Goal: Find contact information: Find contact information

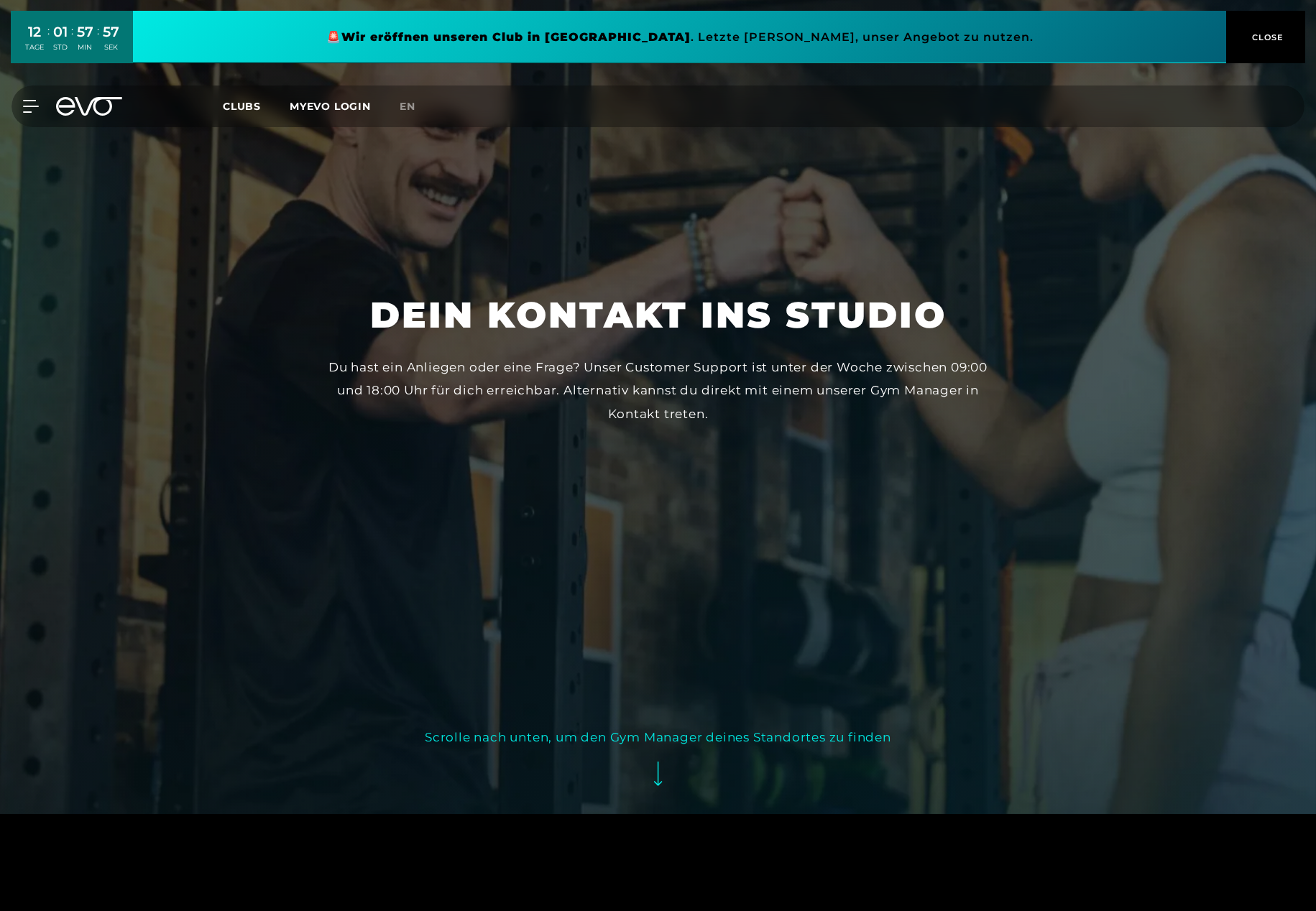
click at [660, 793] on button "Scrolle nach unten, um den Gym Manager deines Standortes zu finden" at bounding box center [658, 763] width 467 height 74
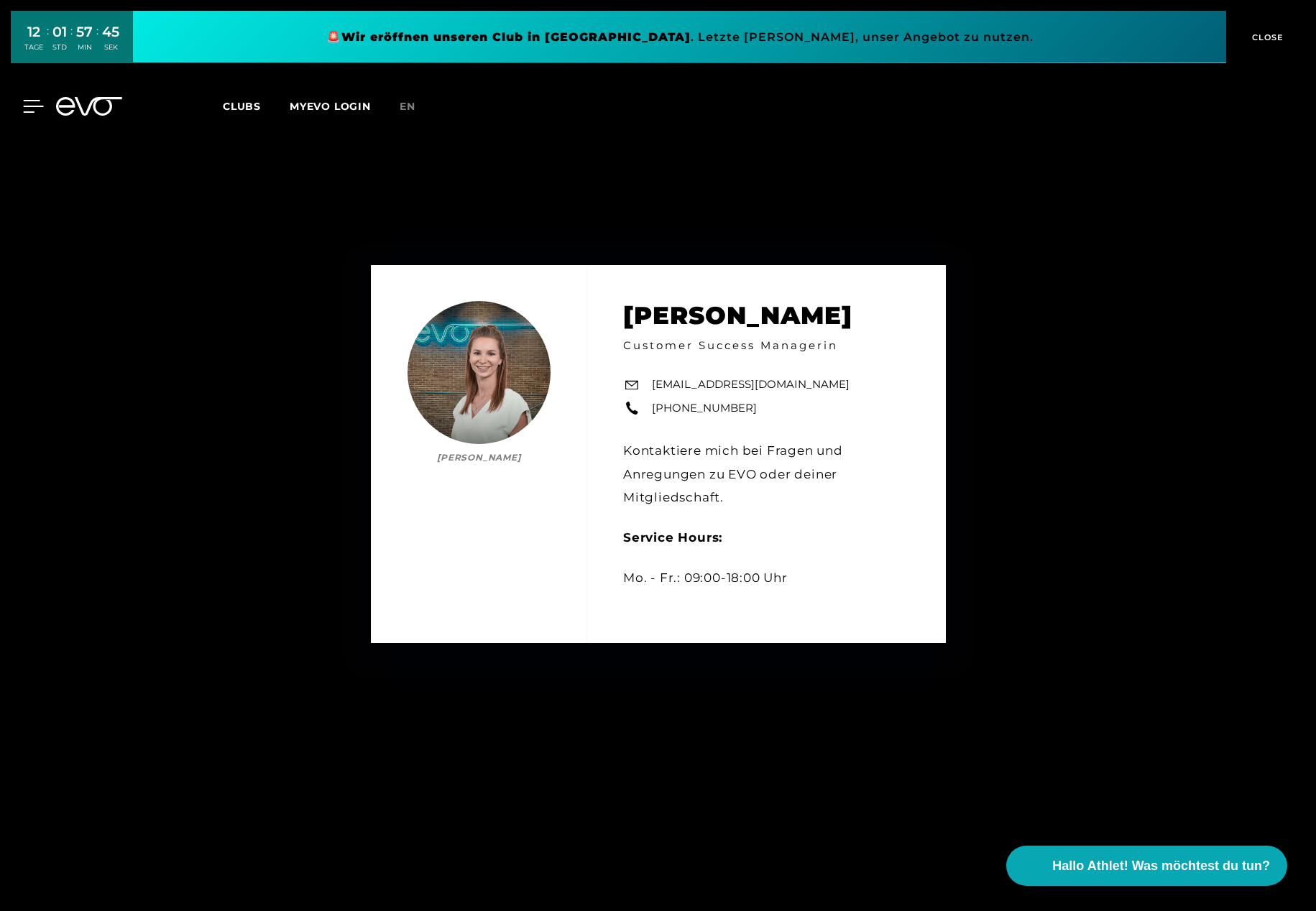
scroll to position [913, 0]
click at [32, 106] on icon at bounding box center [33, 106] width 20 height 11
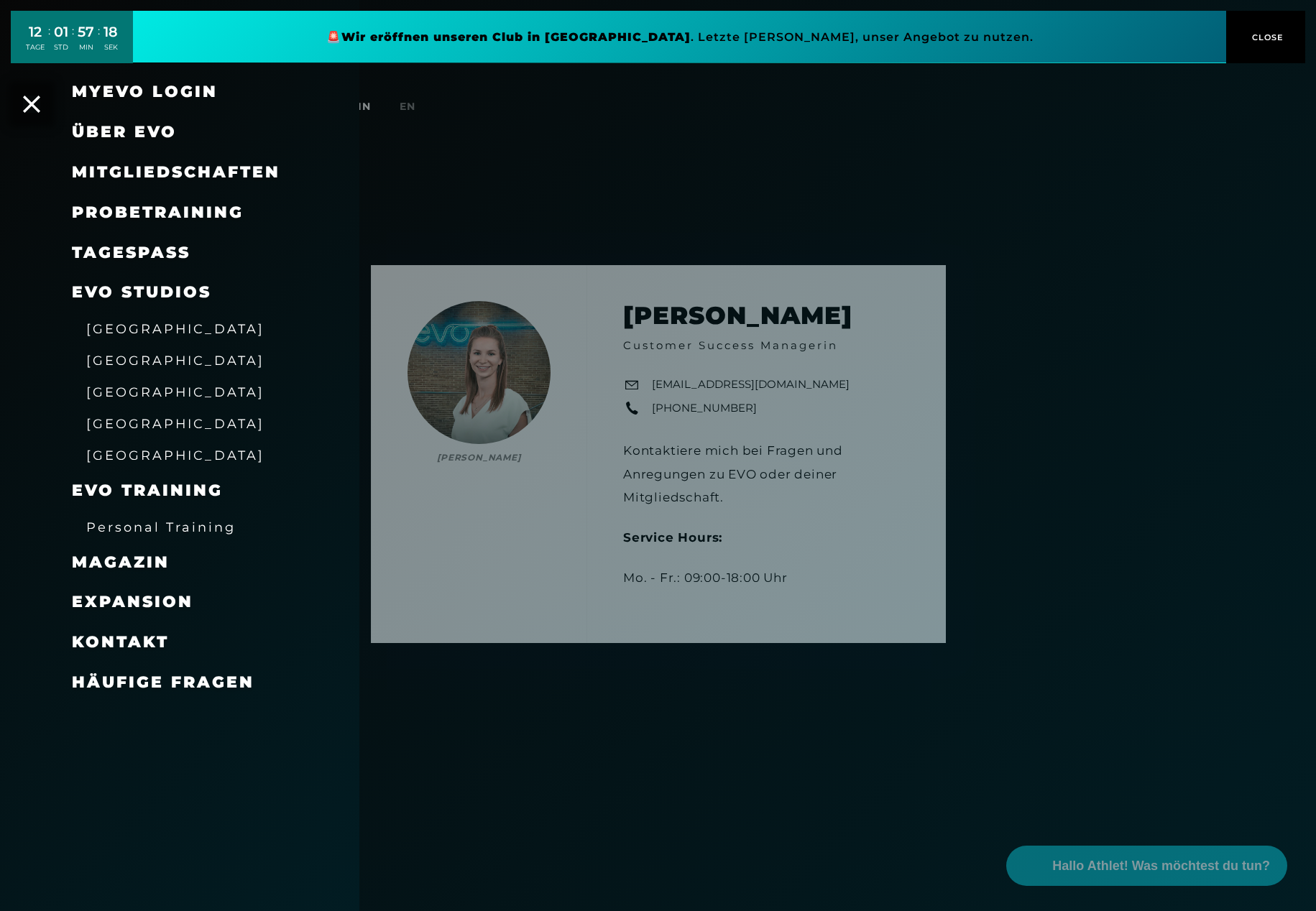
click at [128, 391] on span "[GEOGRAPHIC_DATA]" at bounding box center [175, 392] width 179 height 15
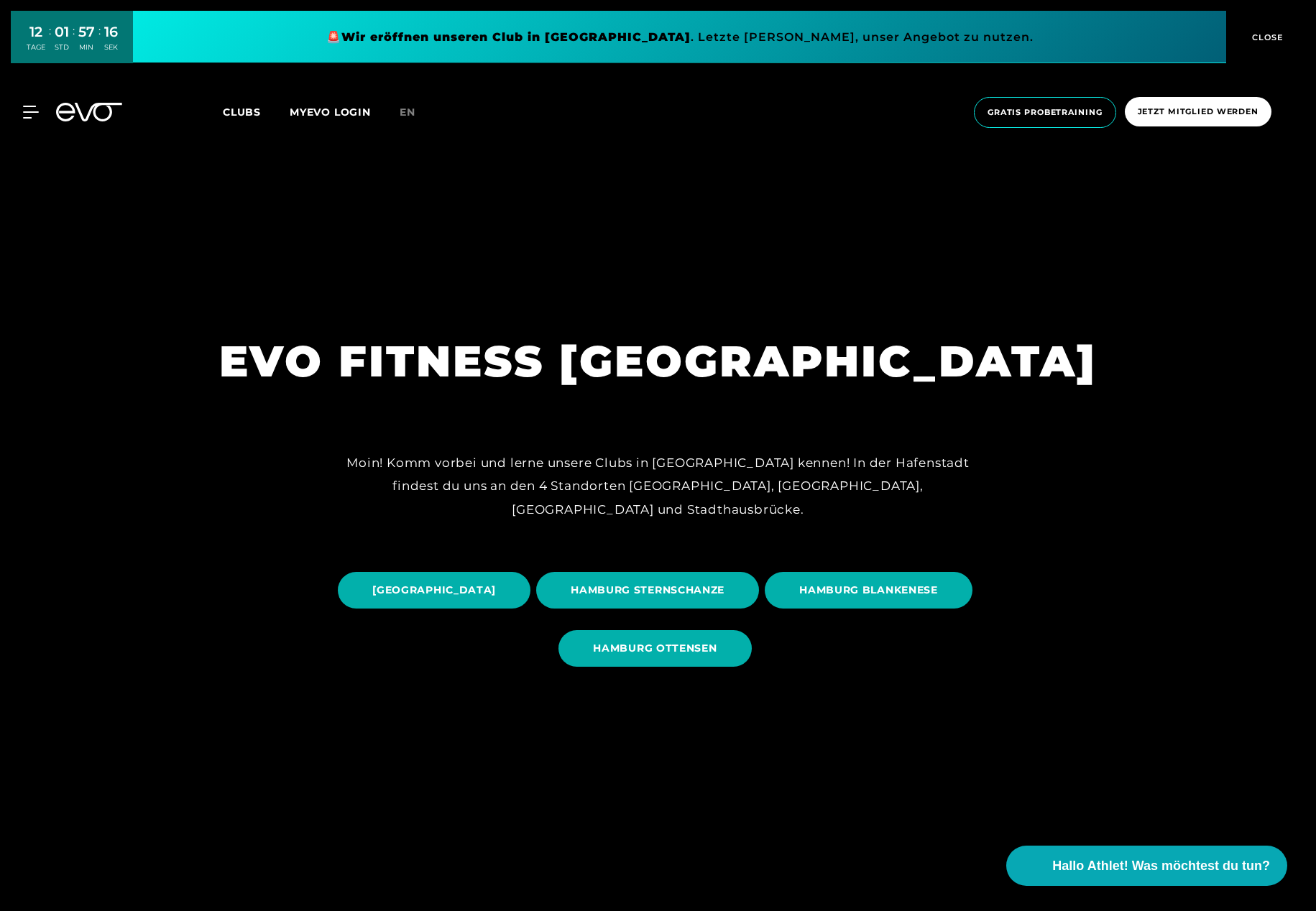
scroll to position [209, 0]
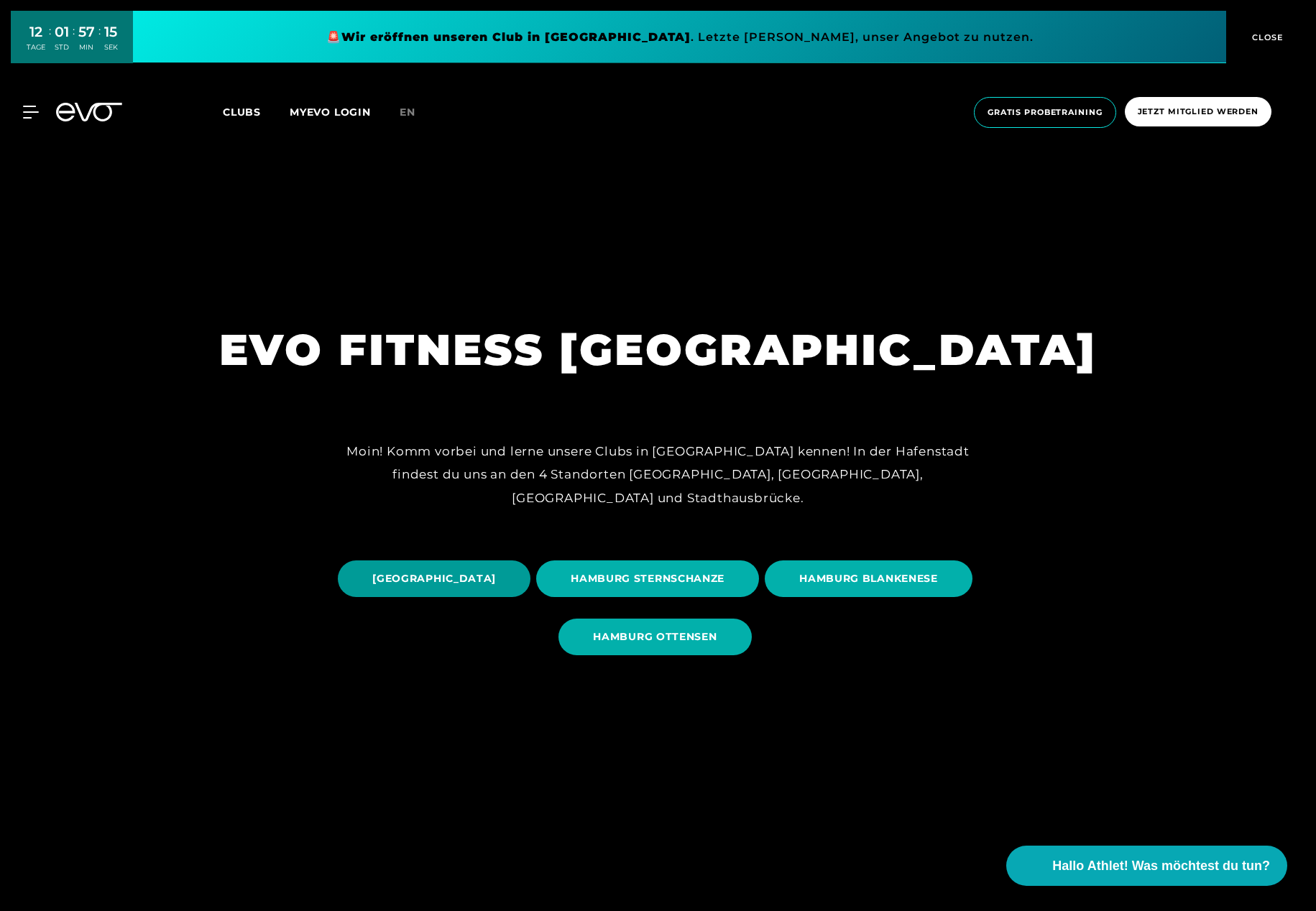
click at [496, 580] on span "HAMBURG STADTHAUSBRÜCKE" at bounding box center [434, 579] width 124 height 15
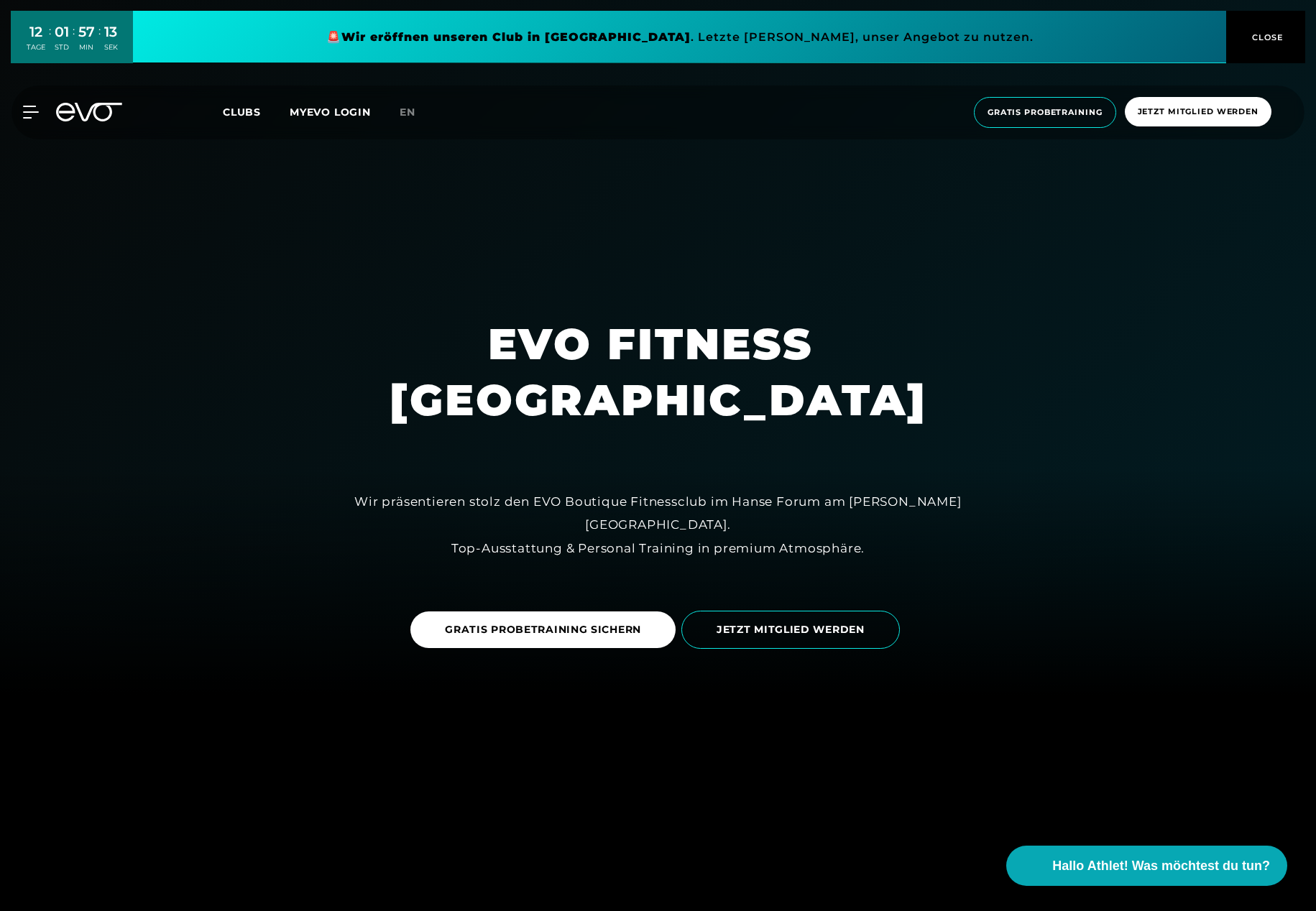
scroll to position [225, 0]
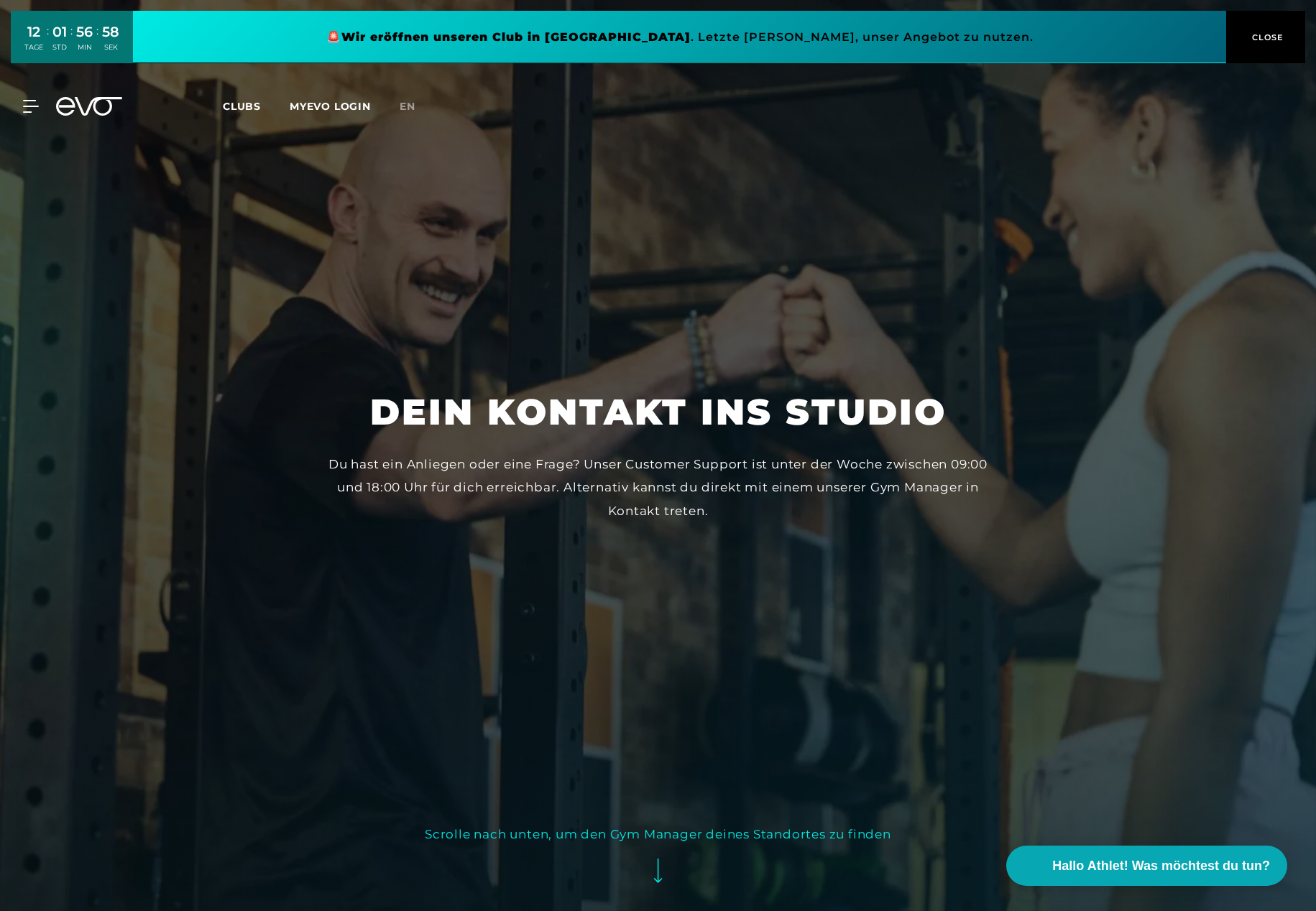
click at [665, 868] on button "Scrolle nach unten, um den Gym Manager deines Standortes zu finden" at bounding box center [658, 860] width 467 height 74
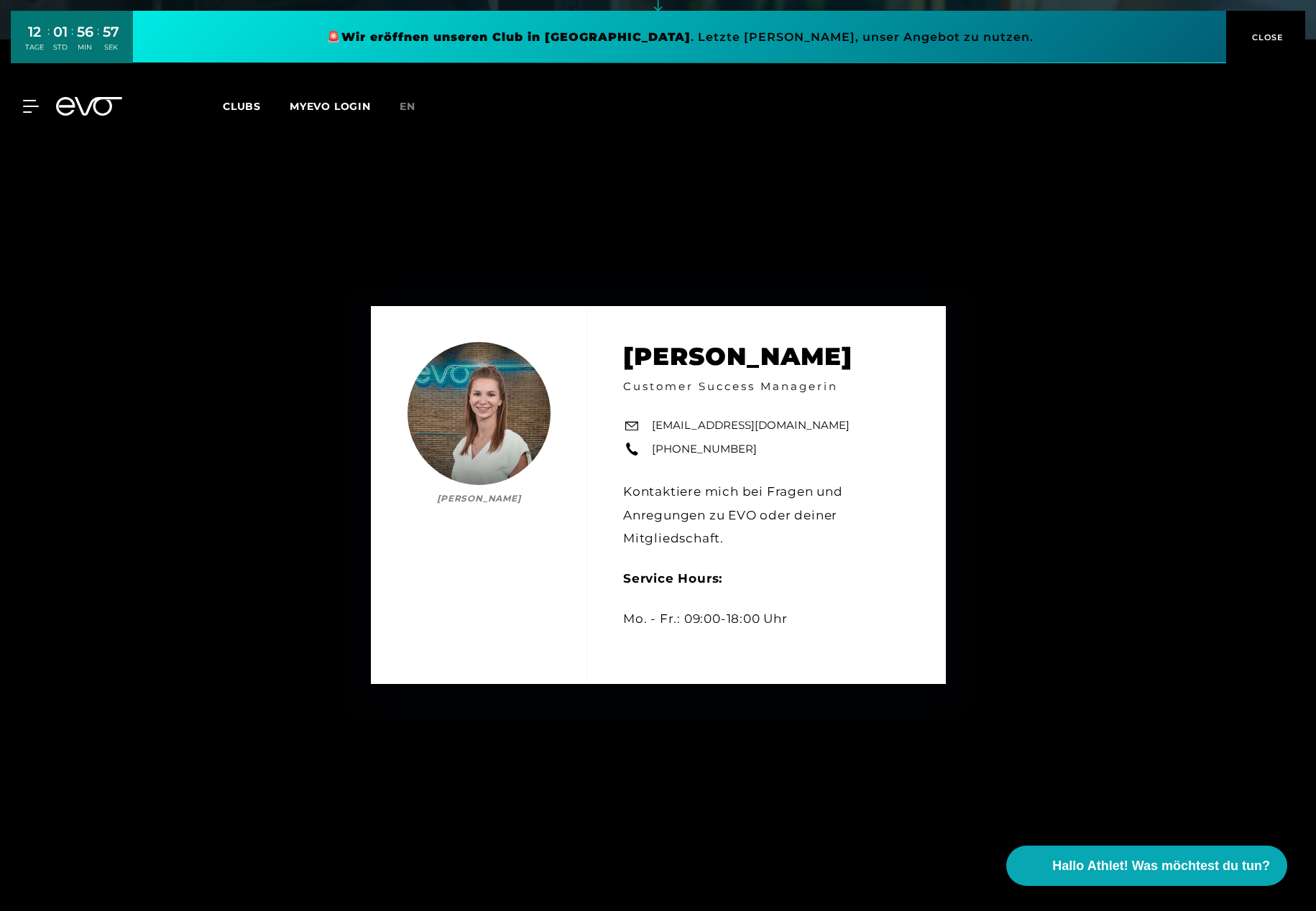
scroll to position [911, 0]
